Goal: Transaction & Acquisition: Purchase product/service

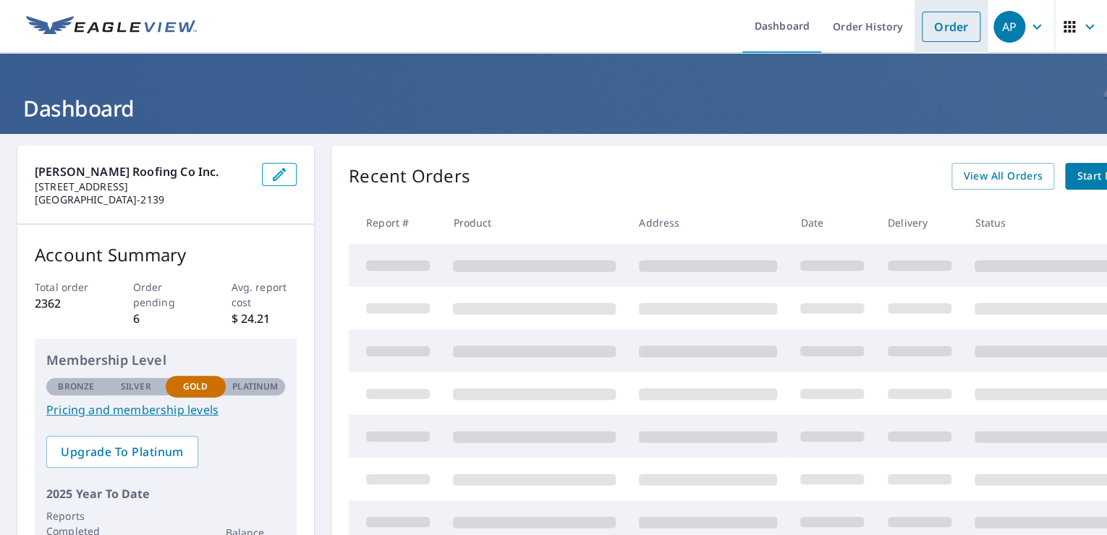
click at [947, 25] on link "Order" at bounding box center [951, 27] width 59 height 30
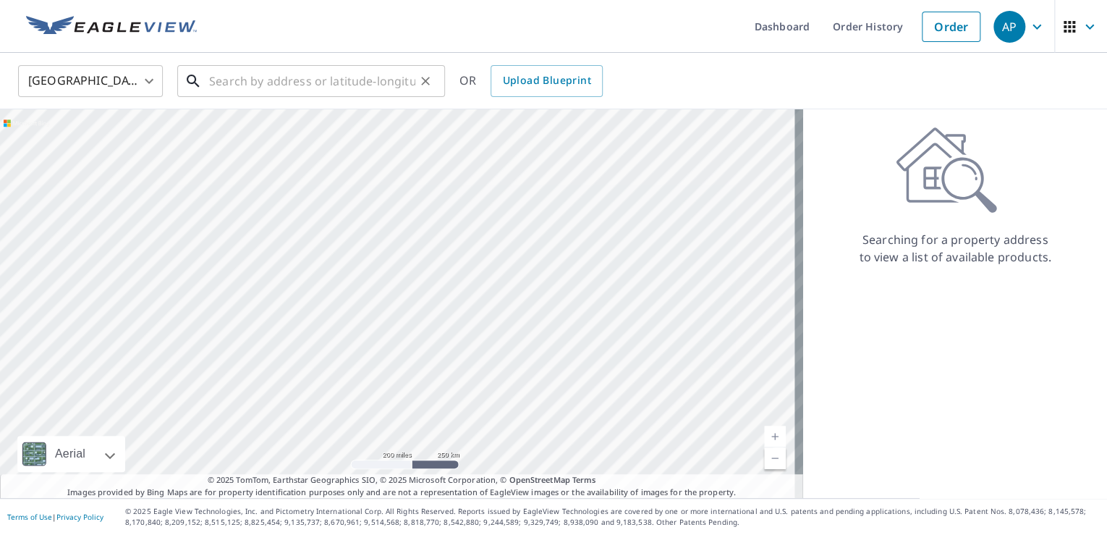
click at [365, 82] on input "text" at bounding box center [312, 81] width 206 height 41
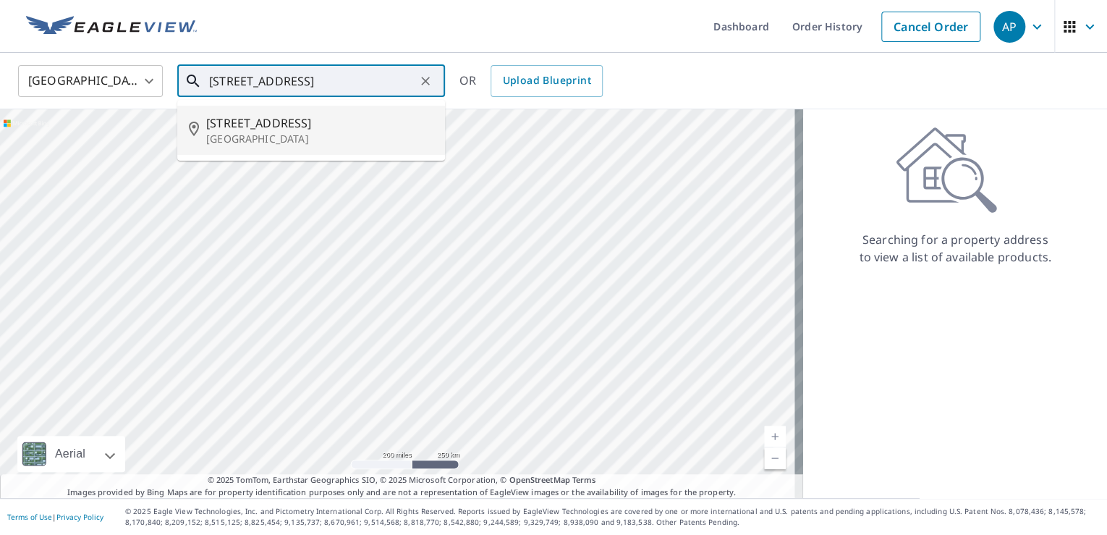
click at [275, 137] on p "[GEOGRAPHIC_DATA]" at bounding box center [319, 139] width 227 height 14
type input "[STREET_ADDRESS]"
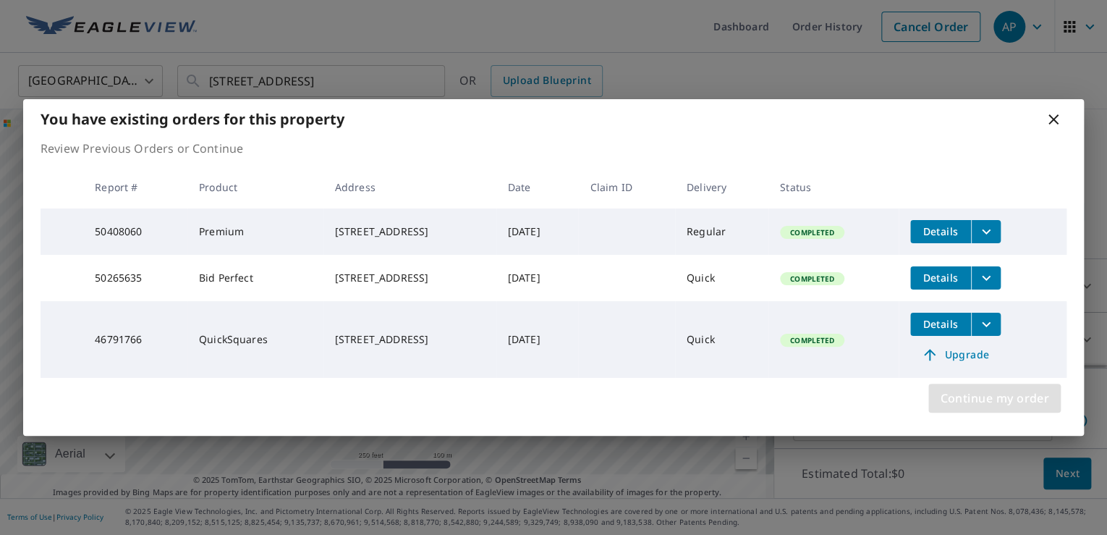
click at [994, 393] on span "Continue my order" at bounding box center [994, 398] width 109 height 20
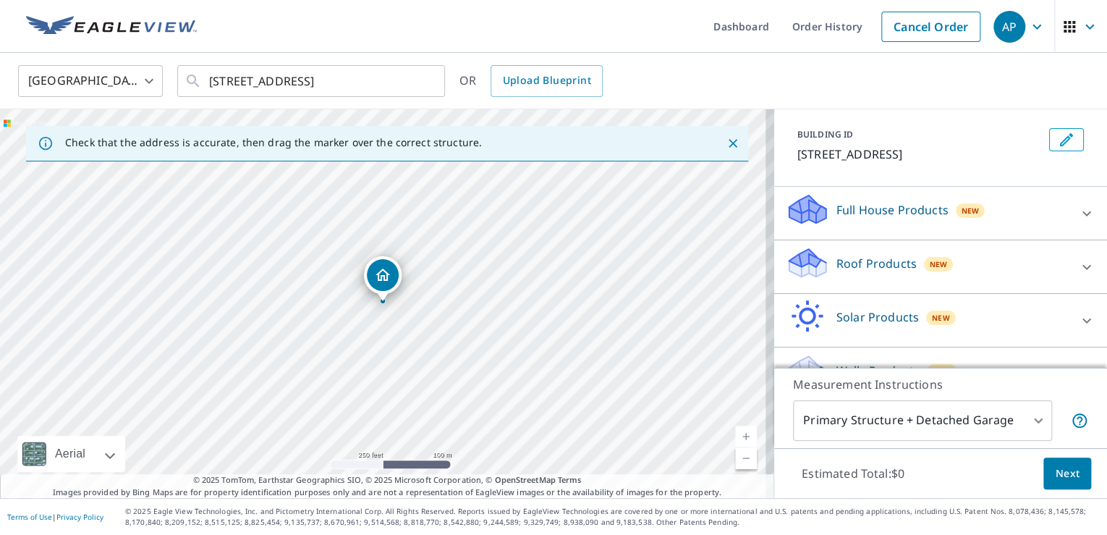
scroll to position [104, 0]
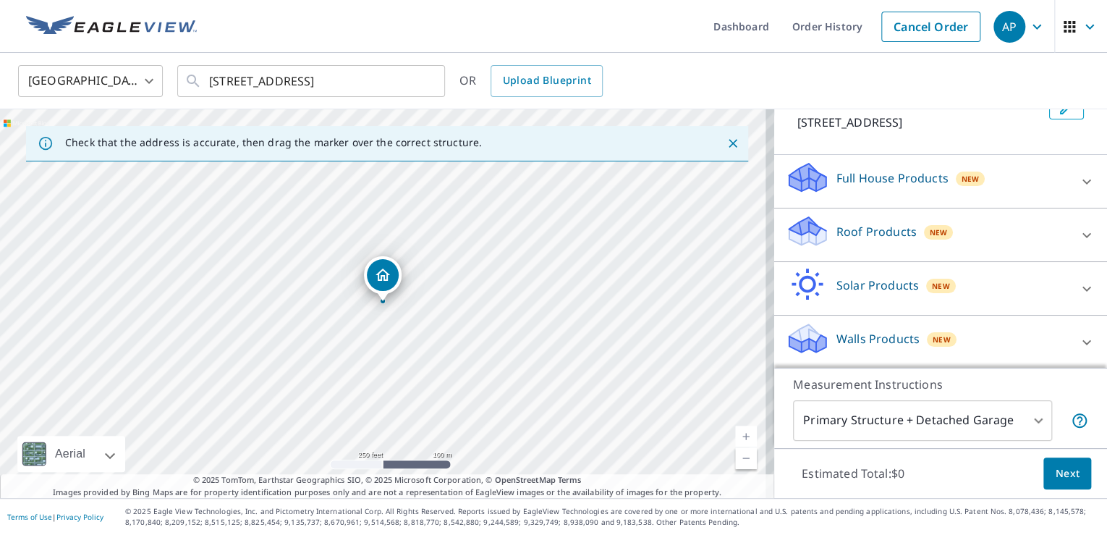
click at [936, 232] on div "New" at bounding box center [939, 232] width 30 height 14
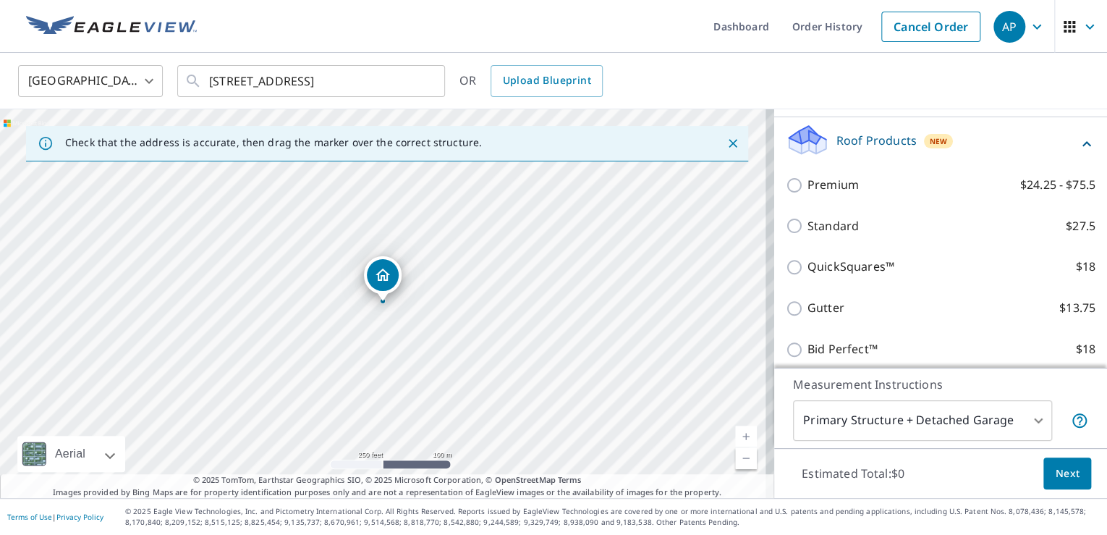
scroll to position [309, 0]
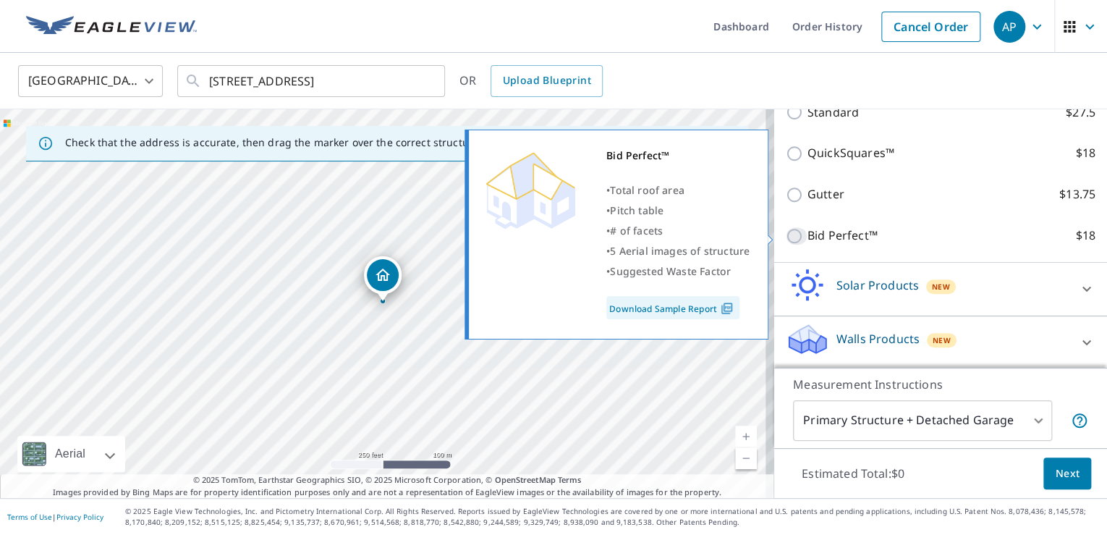
click at [787, 233] on input "Bid Perfect™ $18" at bounding box center [797, 235] width 22 height 17
checkbox input "true"
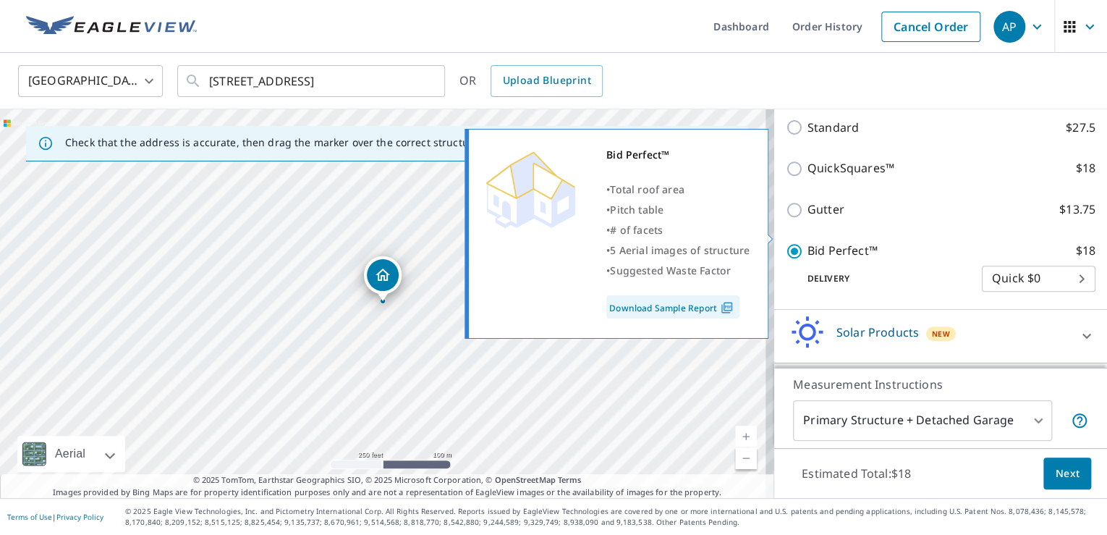
scroll to position [324, 0]
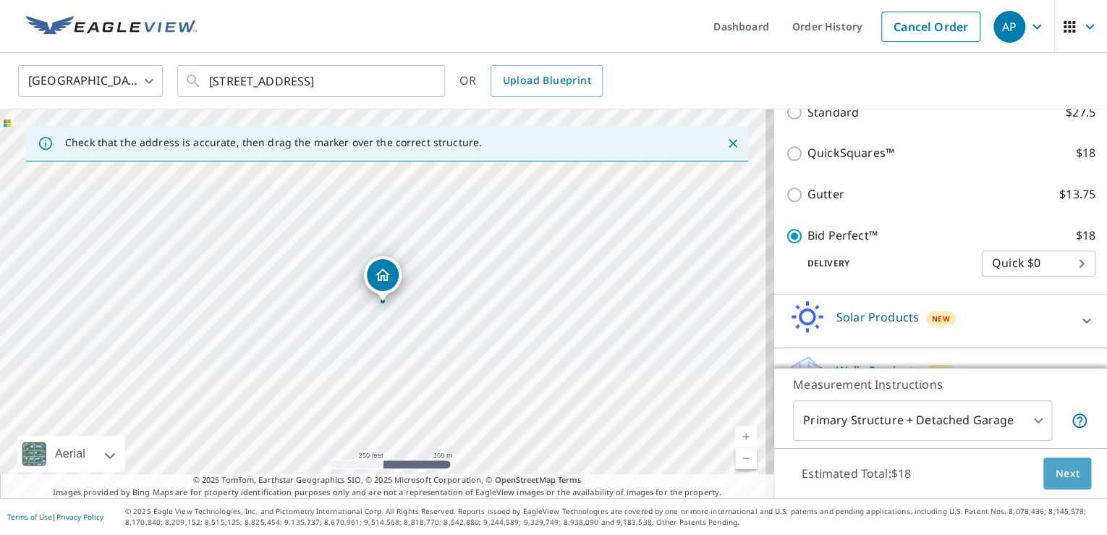
click at [1064, 474] on span "Next" at bounding box center [1067, 474] width 25 height 18
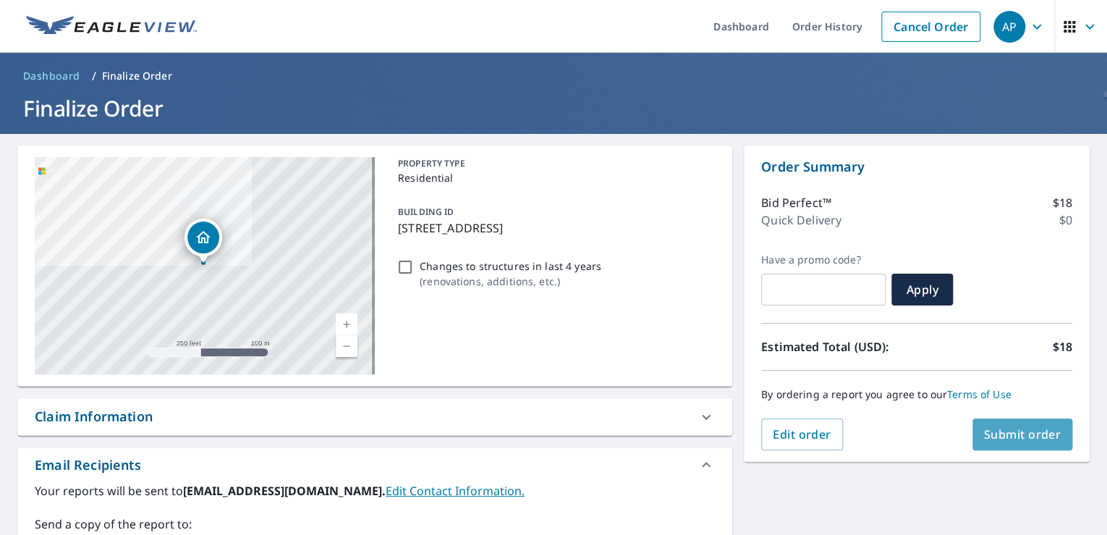
click at [1017, 432] on span "Submit order" at bounding box center [1022, 434] width 77 height 16
checkbox input "true"
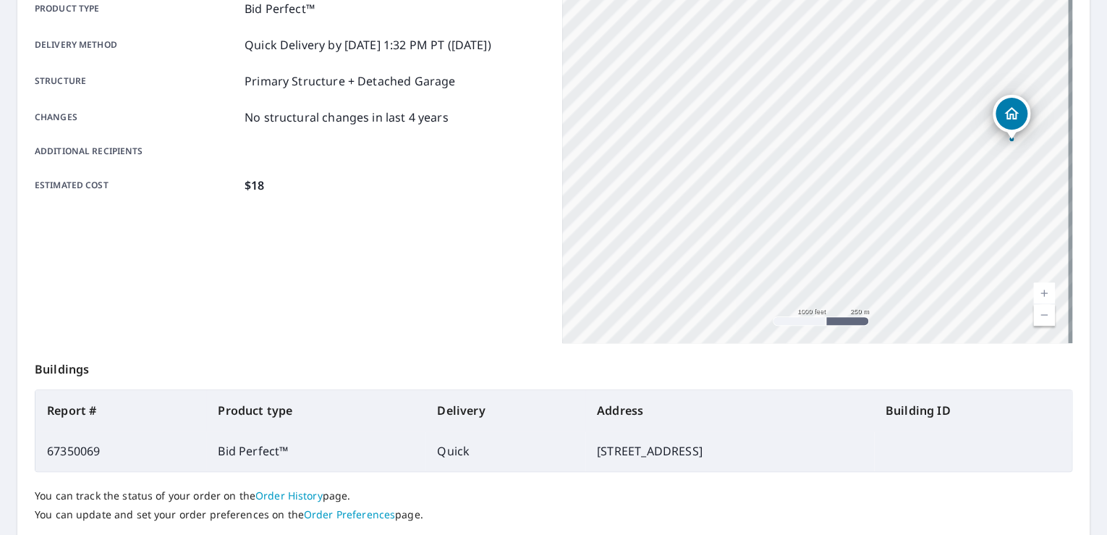
scroll to position [316, 0]
